Goal: Information Seeking & Learning: Learn about a topic

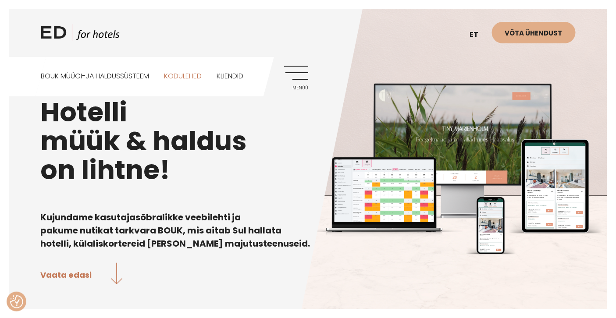
click at [188, 72] on link "Kodulehed" at bounding box center [183, 76] width 38 height 39
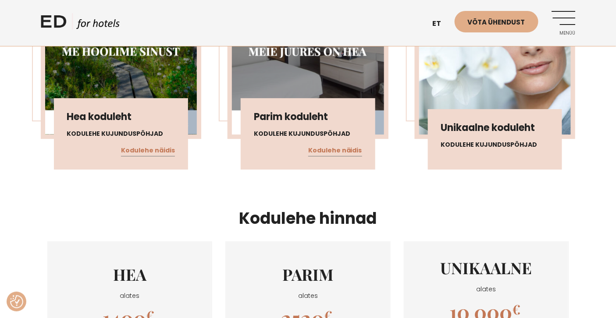
scroll to position [853, 0]
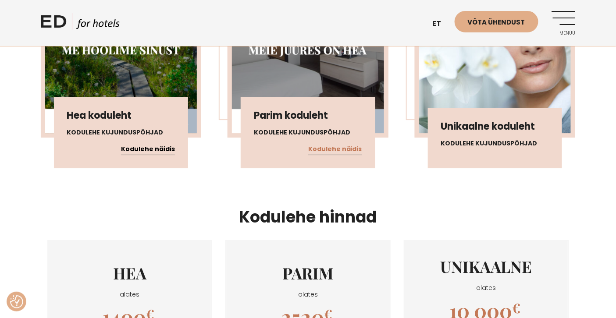
click at [165, 147] on link "Kodulehe näidis" at bounding box center [148, 149] width 54 height 11
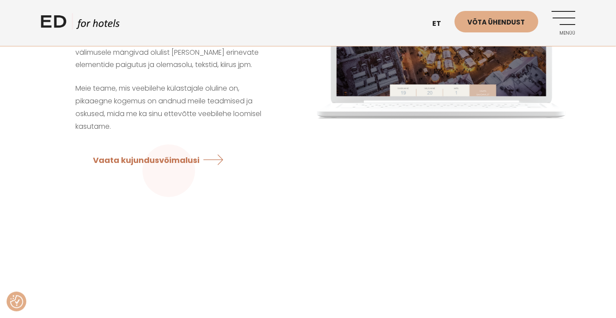
scroll to position [0, 0]
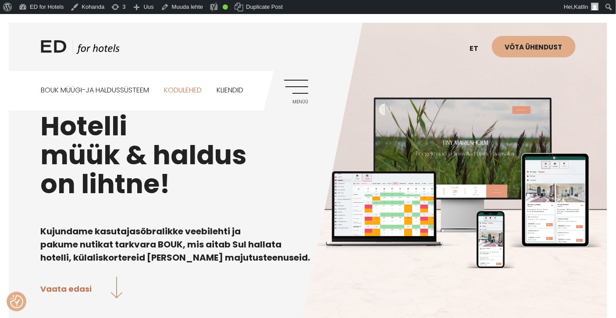
click at [194, 87] on link "Kodulehed" at bounding box center [183, 90] width 38 height 39
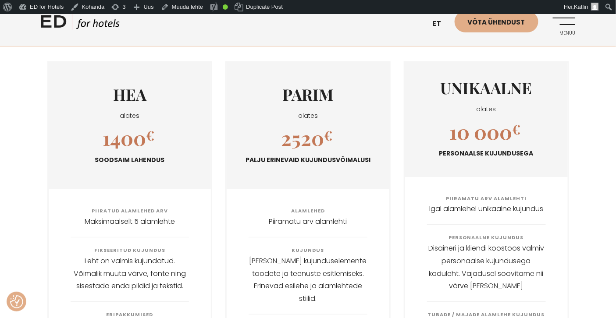
scroll to position [904, 0]
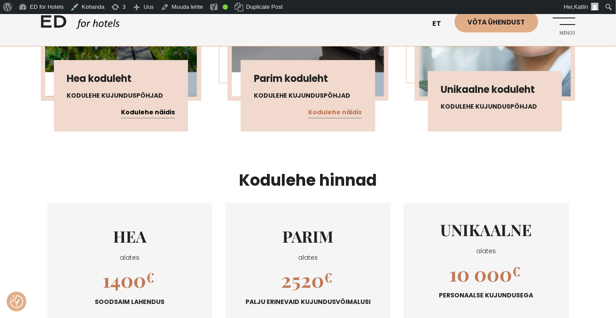
click at [153, 109] on link "Kodulehe näidis" at bounding box center [148, 112] width 54 height 11
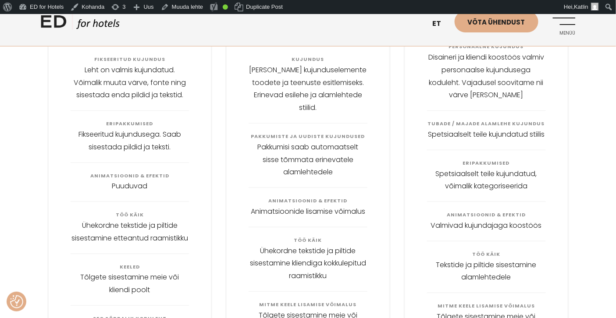
scroll to position [1251, 0]
